Goal: Check status: Check status

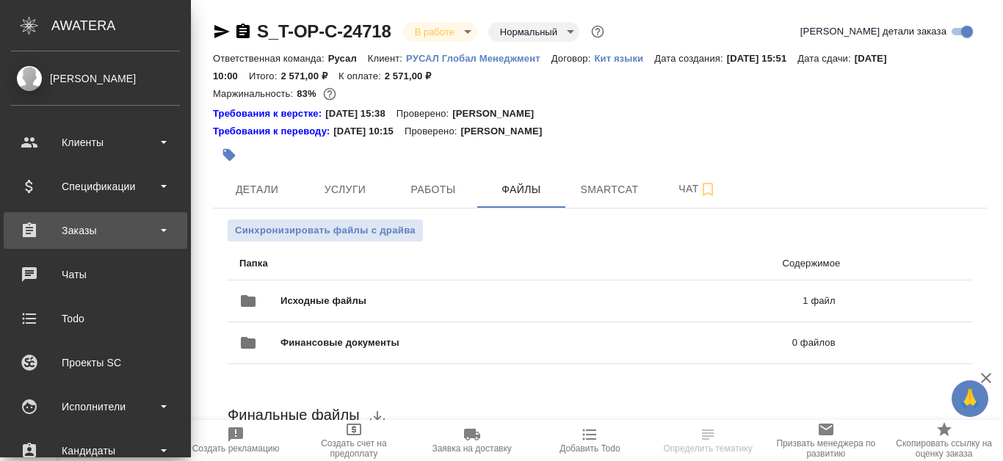
click at [93, 241] on div "Заказы" at bounding box center [95, 231] width 169 height 22
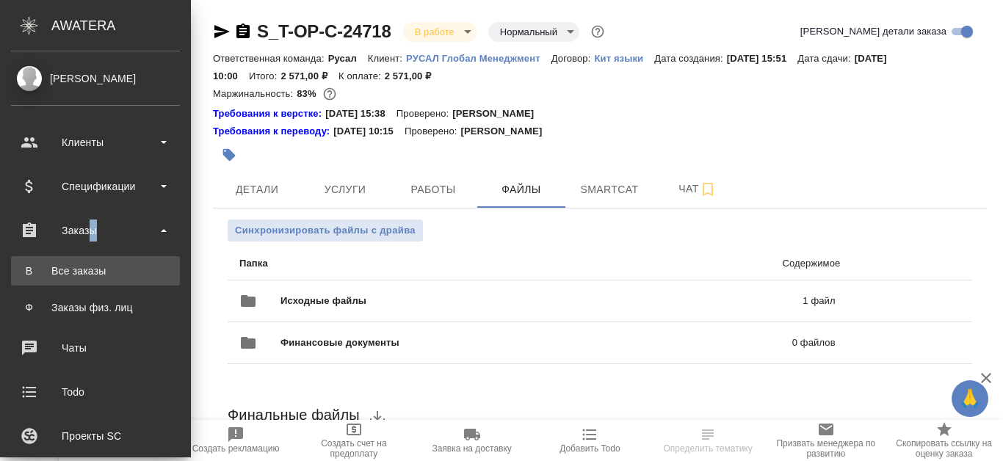
click at [112, 274] on div "Все заказы" at bounding box center [95, 271] width 154 height 15
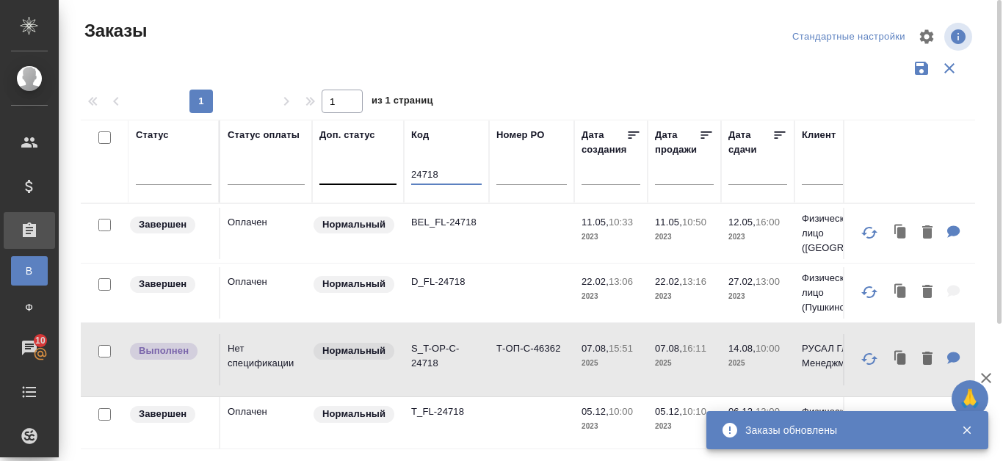
drag, startPoint x: 409, startPoint y: 170, endPoint x: 383, endPoint y: 170, distance: 26.4
click at [507, 178] on input "text" at bounding box center [532, 176] width 71 height 18
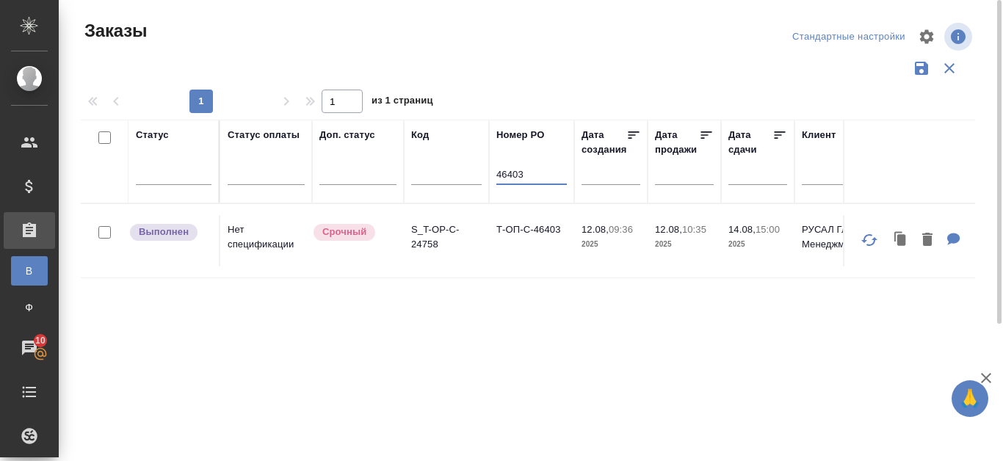
type input "46403"
click at [413, 223] on td "S_T-OP-C-24758" at bounding box center [446, 240] width 85 height 51
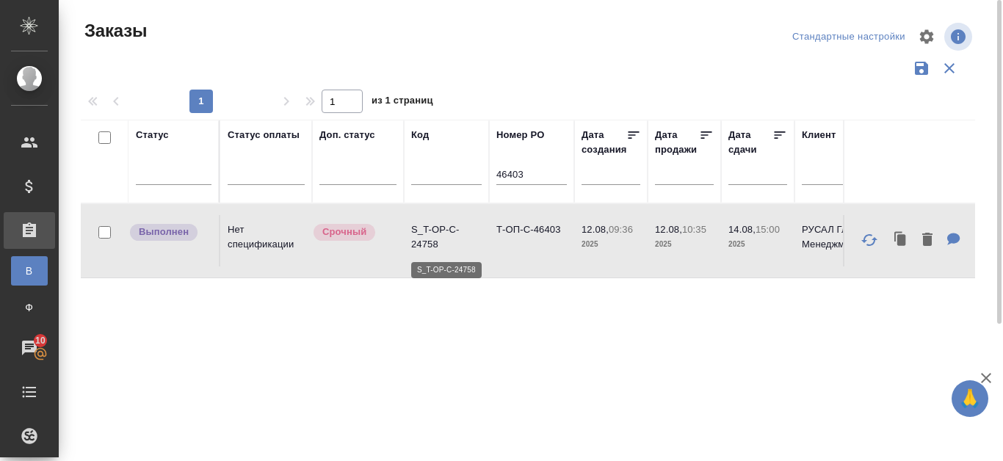
click at [422, 227] on p "S_T-OP-C-24758" at bounding box center [446, 237] width 71 height 29
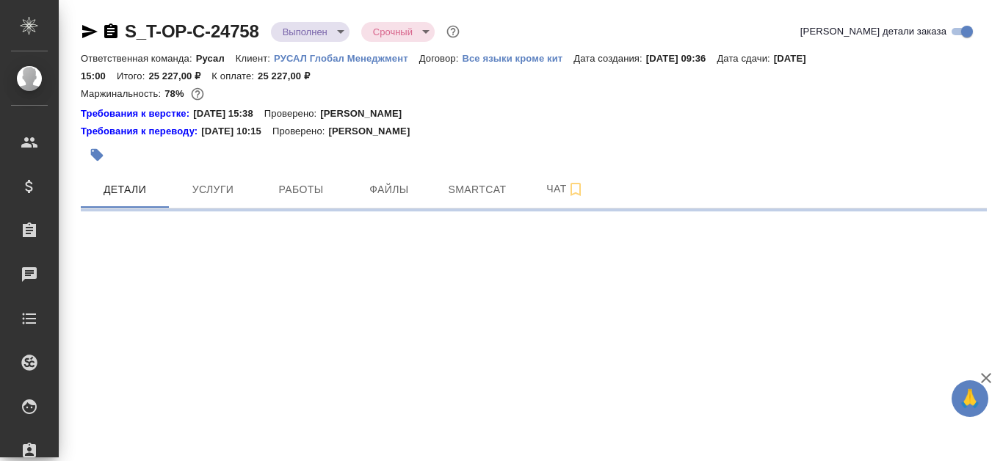
select select "RU"
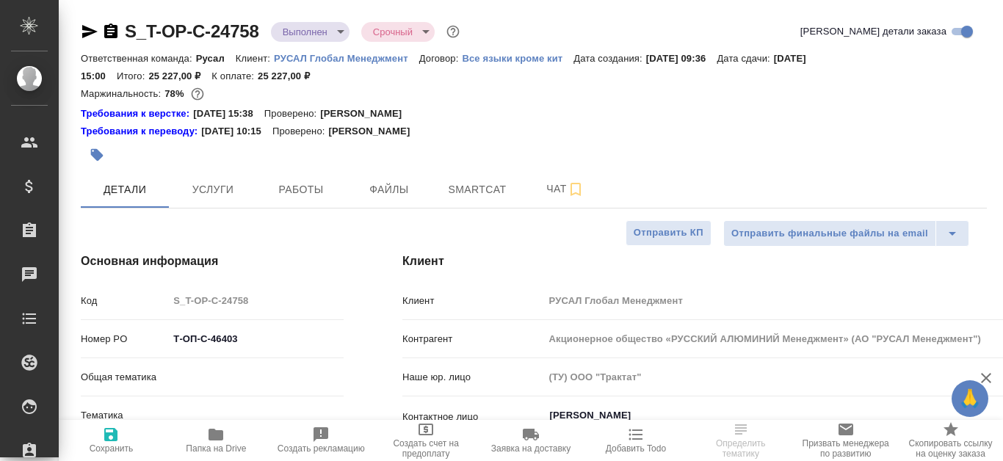
type textarea "x"
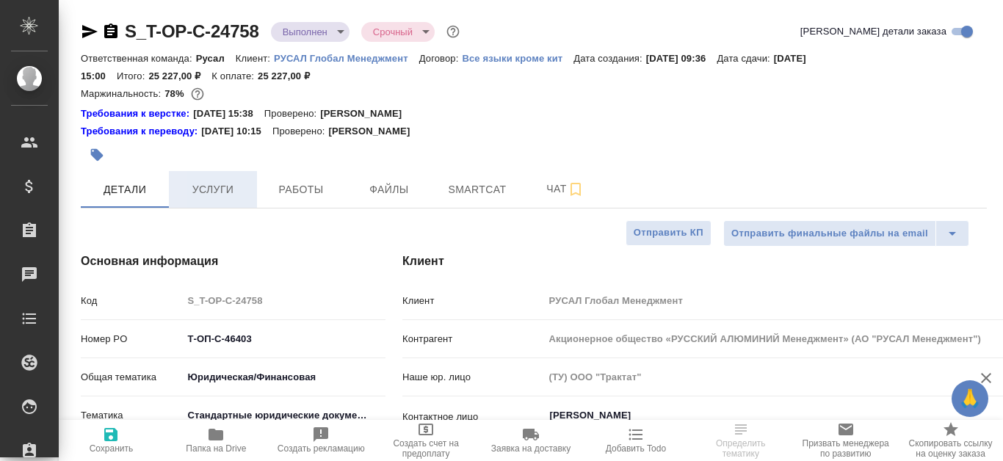
click at [230, 190] on span "Услуги" at bounding box center [213, 190] width 71 height 18
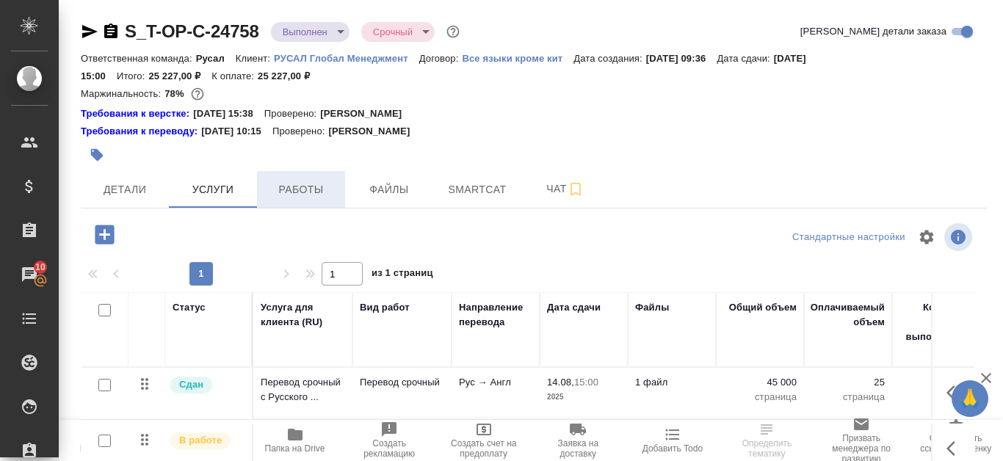
click at [317, 198] on span "Работы" at bounding box center [301, 190] width 71 height 18
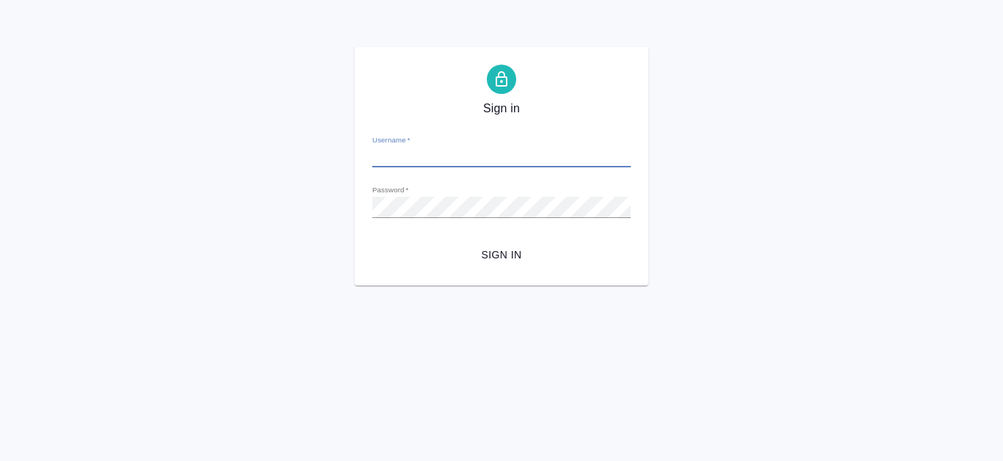
type input "e.kanataeva@awatera.com"
click at [521, 248] on span "Sign in" at bounding box center [501, 255] width 235 height 18
type input "e.kanataeva@awatera.com"
click at [509, 254] on span "Sign in" at bounding box center [501, 255] width 235 height 18
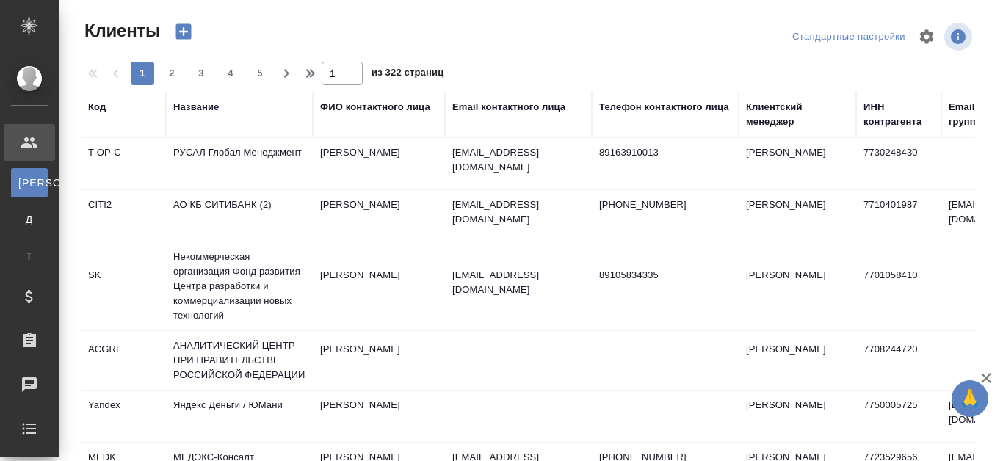
select select "RU"
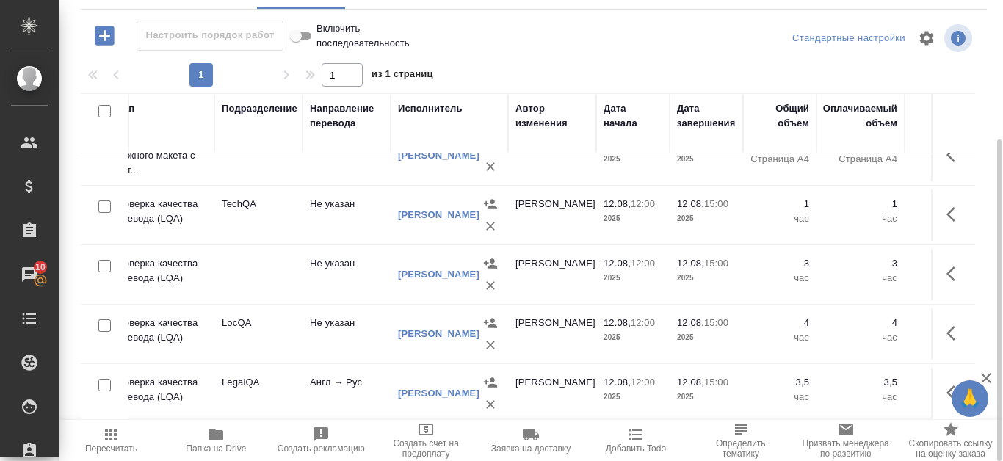
scroll to position [98, 262]
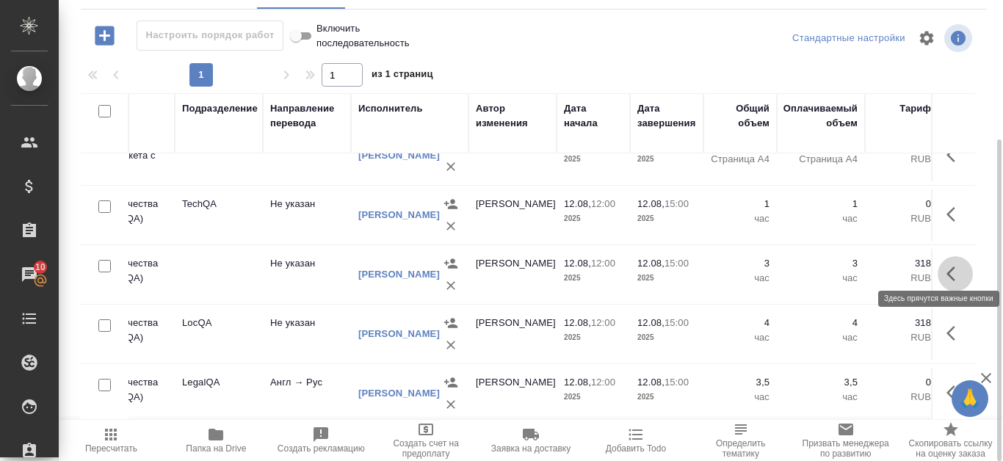
click at [947, 267] on icon "button" at bounding box center [951, 274] width 9 height 15
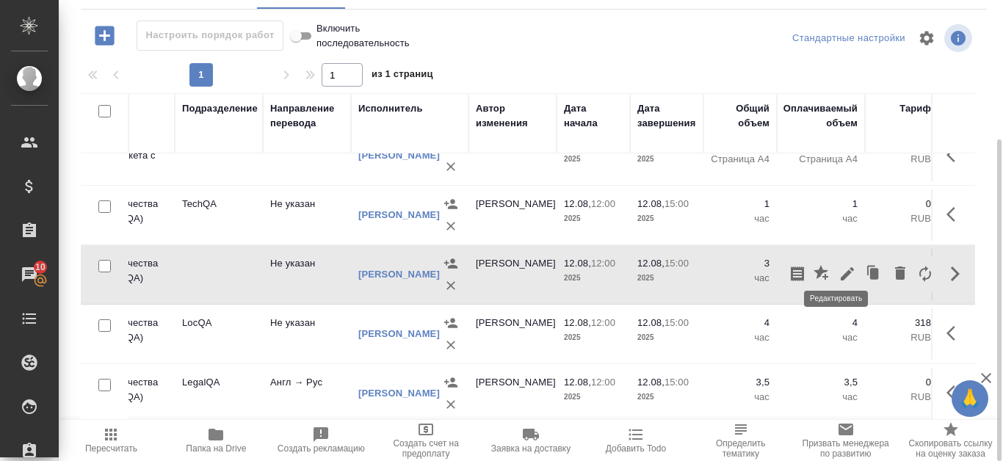
click at [839, 265] on icon "button" at bounding box center [848, 274] width 18 height 18
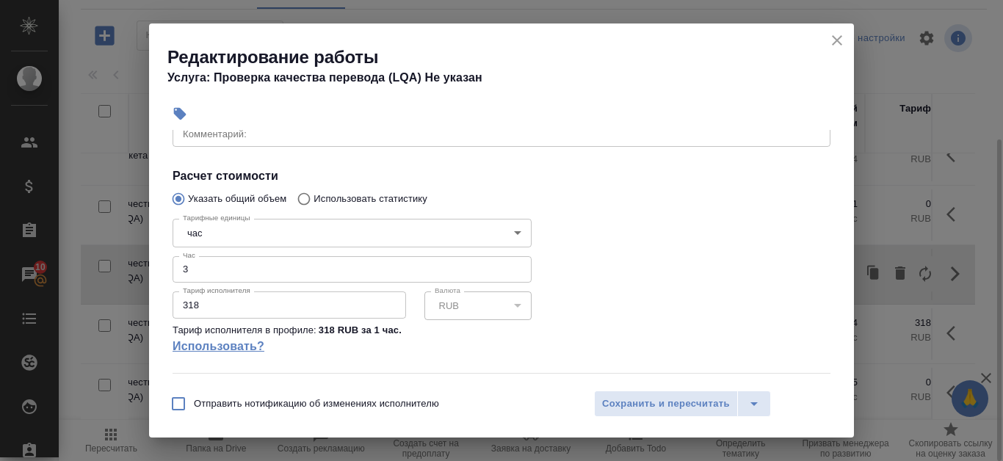
scroll to position [294, 0]
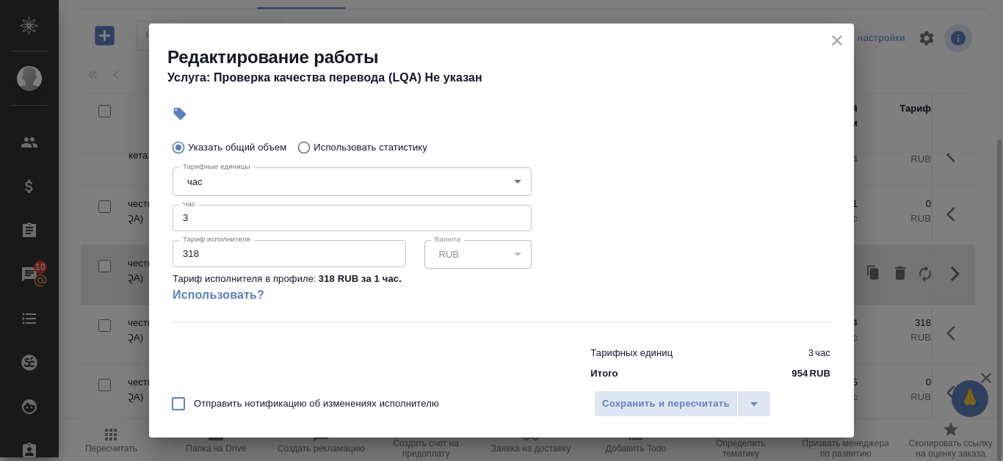
click at [302, 228] on input "3" at bounding box center [352, 218] width 359 height 26
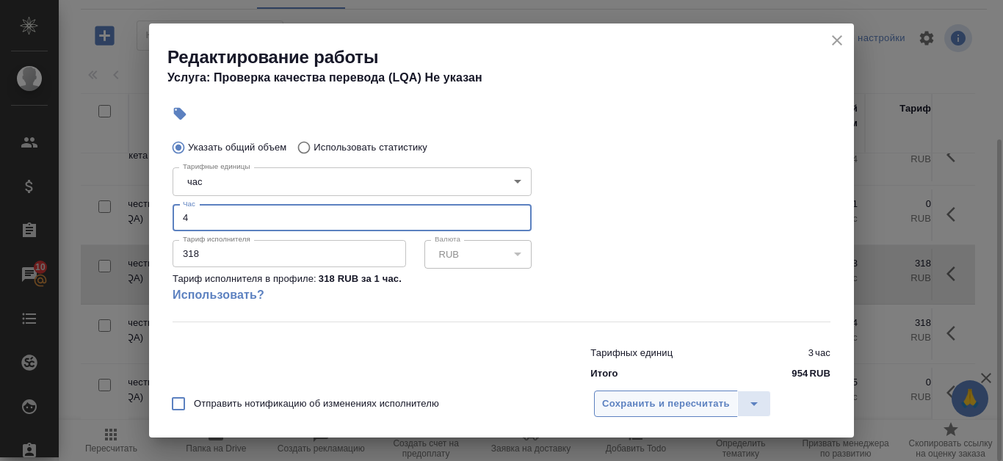
type input "4"
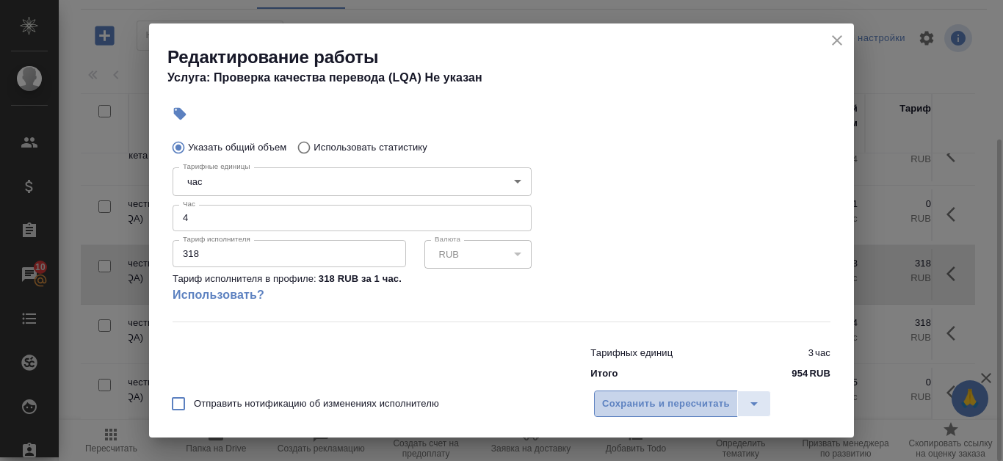
click at [625, 402] on span "Сохранить и пересчитать" at bounding box center [666, 404] width 128 height 17
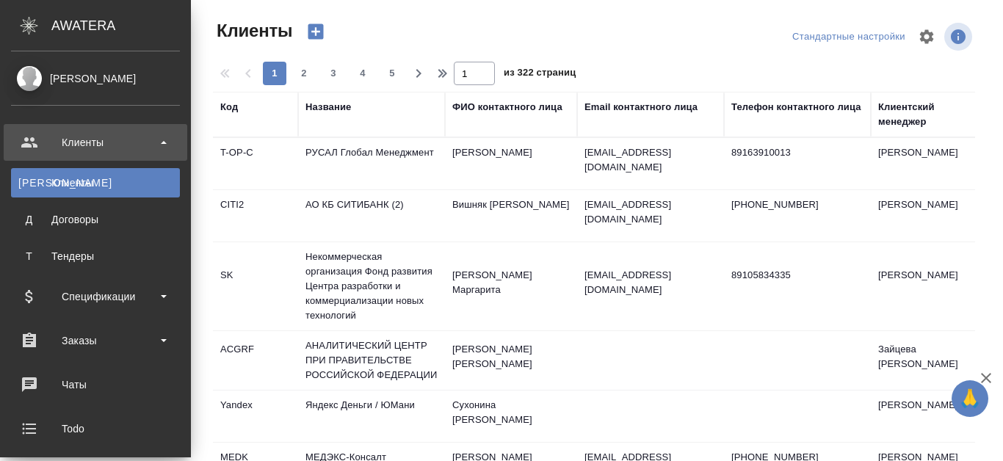
select select "RU"
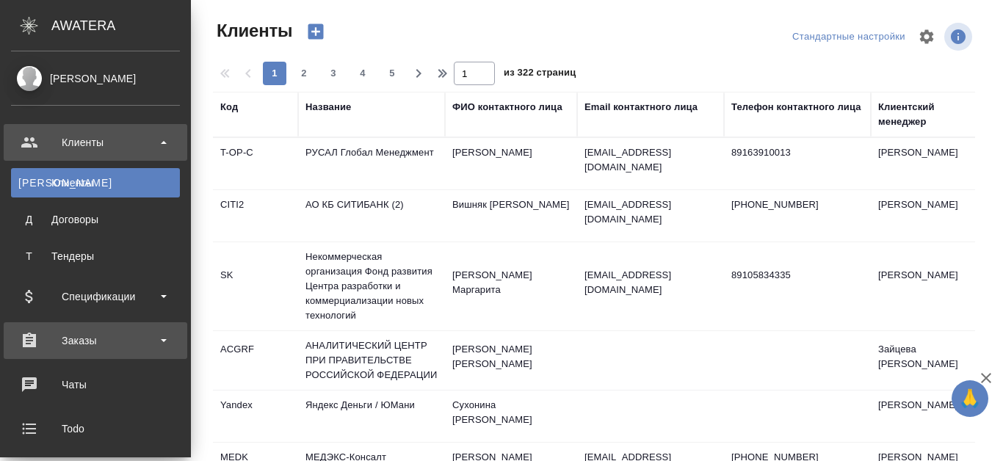
click at [129, 333] on div "Заказы" at bounding box center [95, 341] width 169 height 22
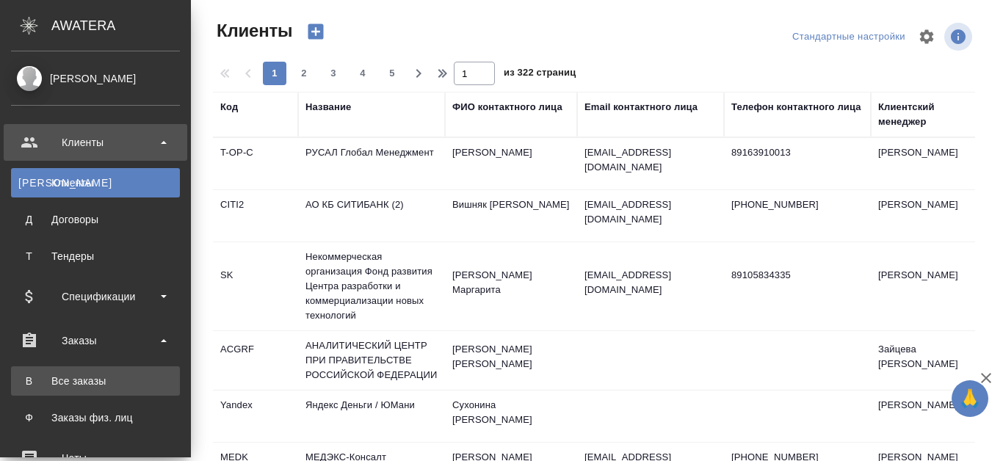
click at [131, 371] on link "В Все заказы" at bounding box center [95, 381] width 169 height 29
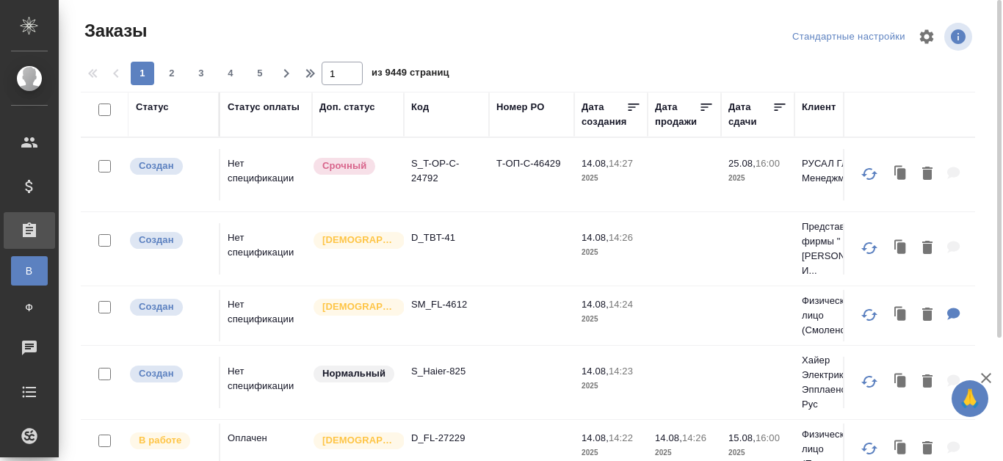
click at [533, 111] on div "Номер PO" at bounding box center [521, 107] width 48 height 15
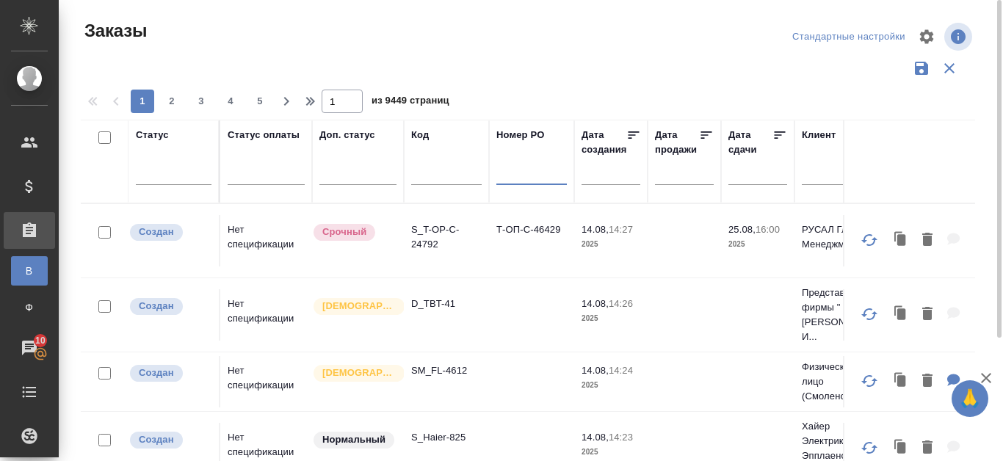
click at [519, 176] on input "text" at bounding box center [532, 176] width 71 height 18
type input "46403"
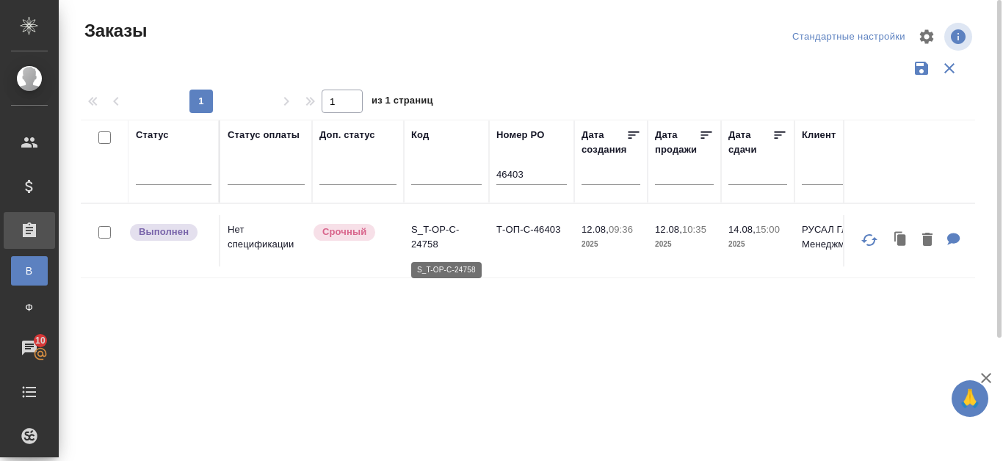
click at [442, 227] on p "S_T-OP-C-24758" at bounding box center [446, 237] width 71 height 29
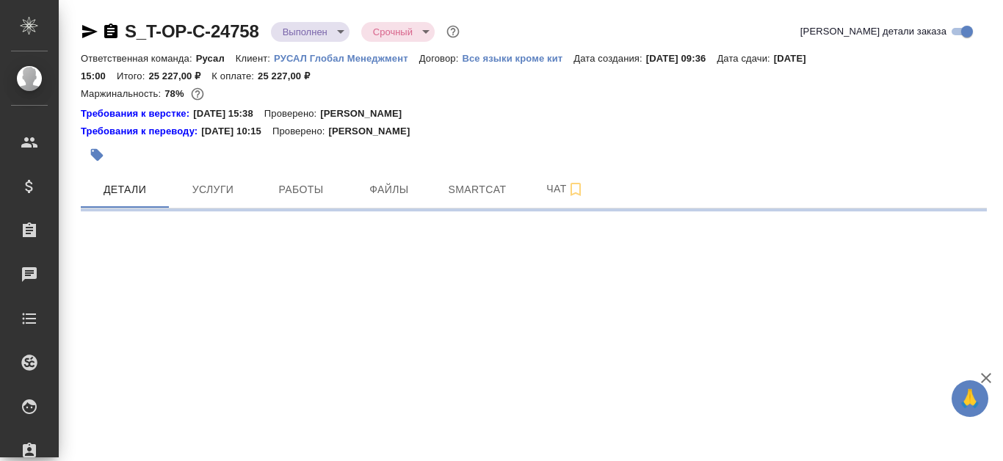
select select "RU"
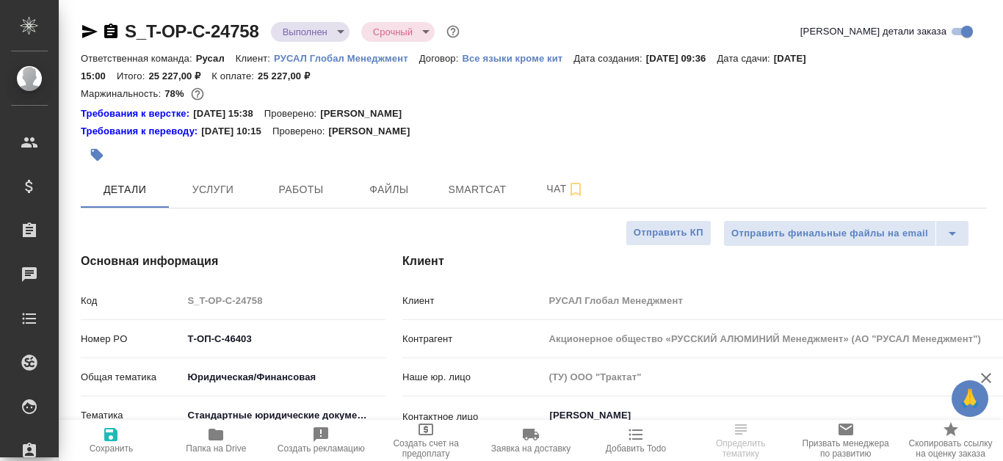
type textarea "x"
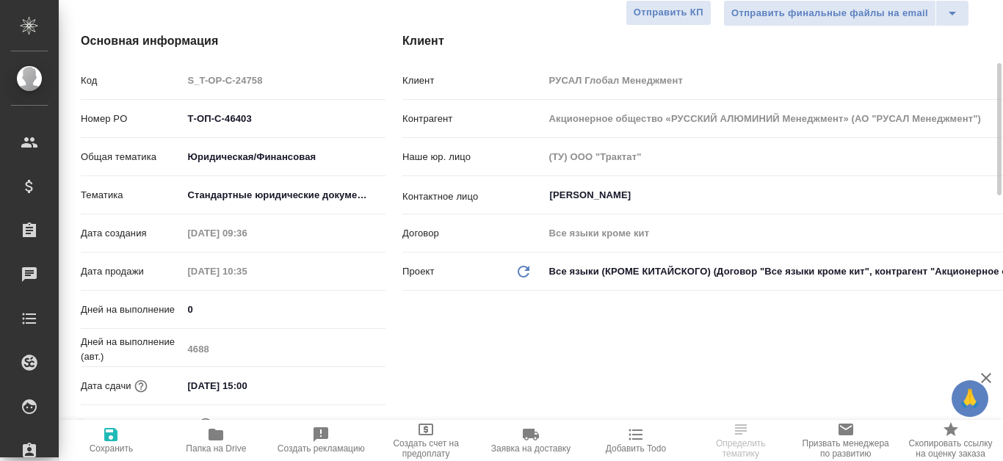
scroll to position [73, 0]
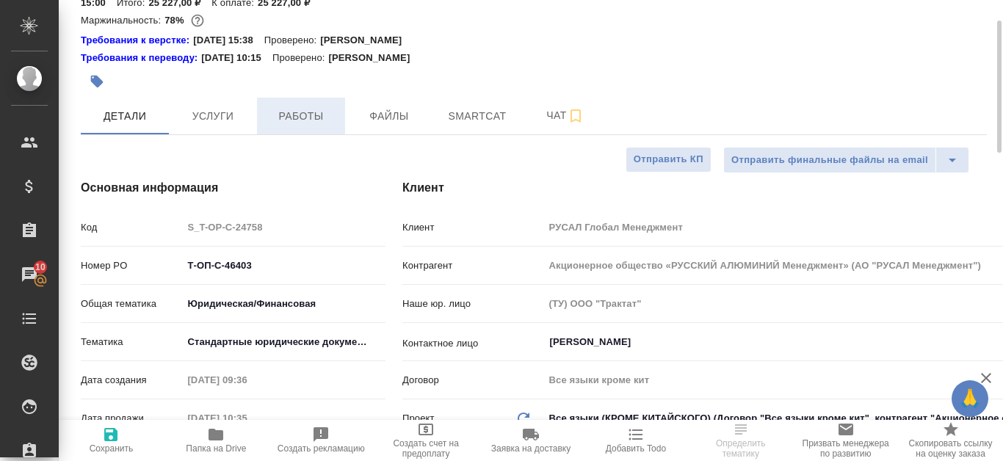
click at [315, 121] on span "Работы" at bounding box center [301, 116] width 71 height 18
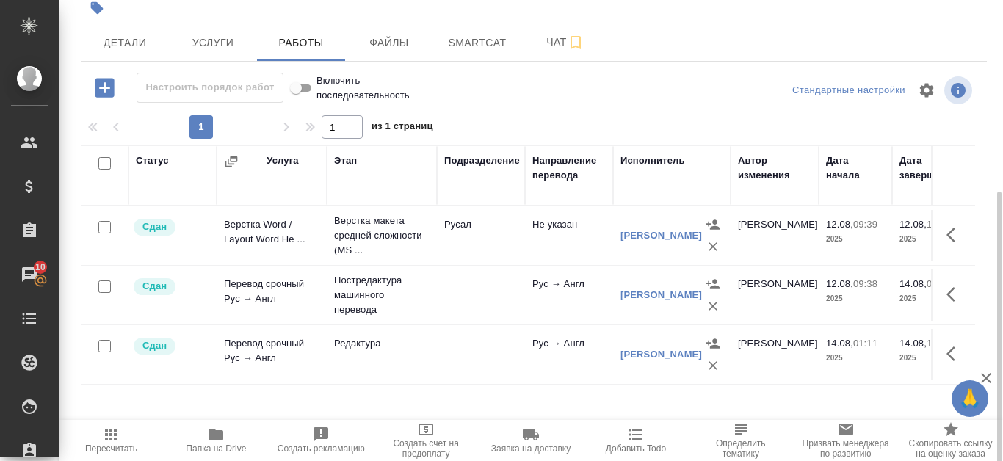
scroll to position [199, 0]
